Goal: Task Accomplishment & Management: Complete application form

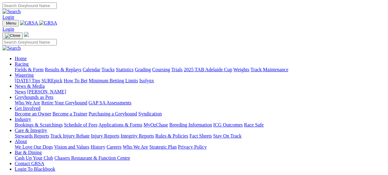
click at [142, 122] on link "Applications & Forms" at bounding box center [120, 124] width 44 height 5
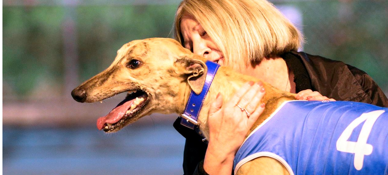
scroll to position [303, 0]
